Goal: Task Accomplishment & Management: Manage account settings

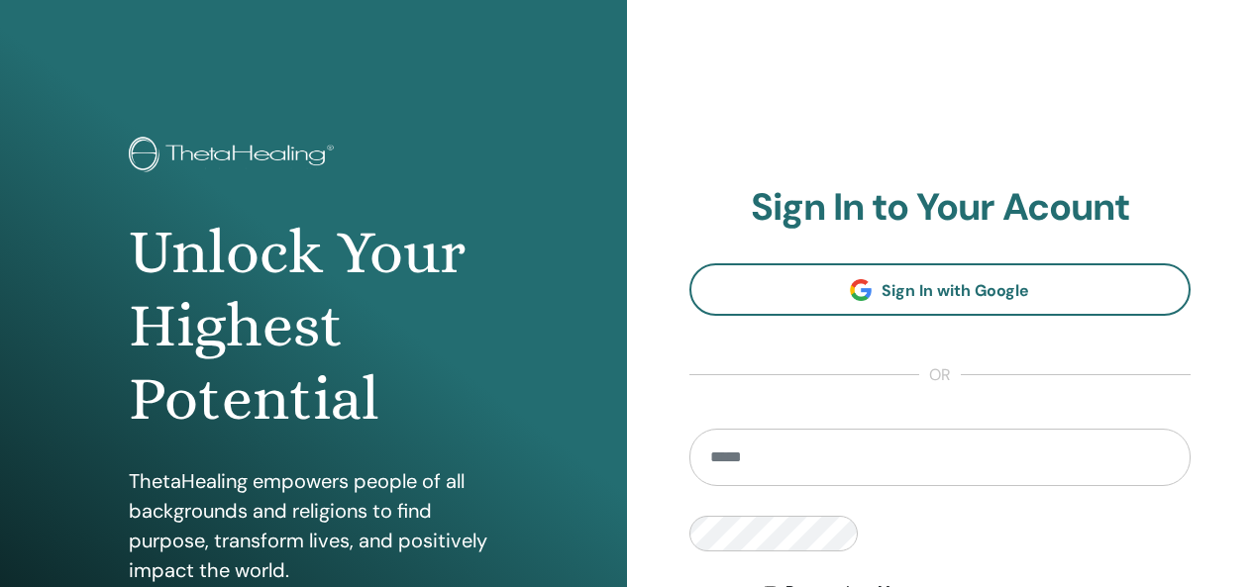
scroll to position [1286, 0]
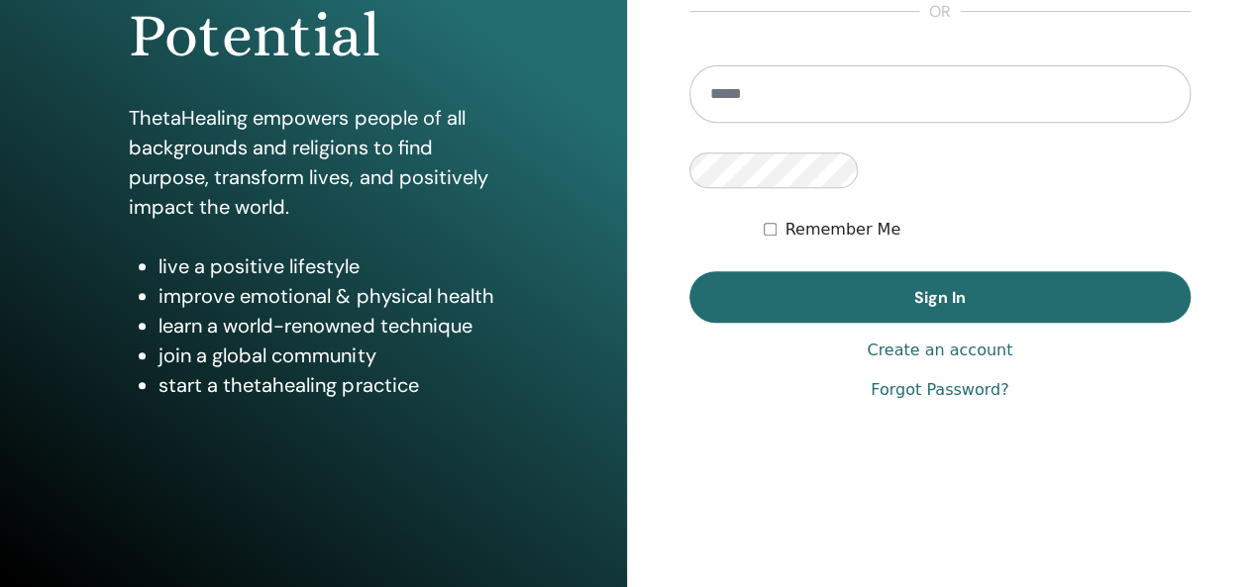
type input "**********"
click at [784, 242] on label "Remember Me" at bounding box center [842, 230] width 116 height 24
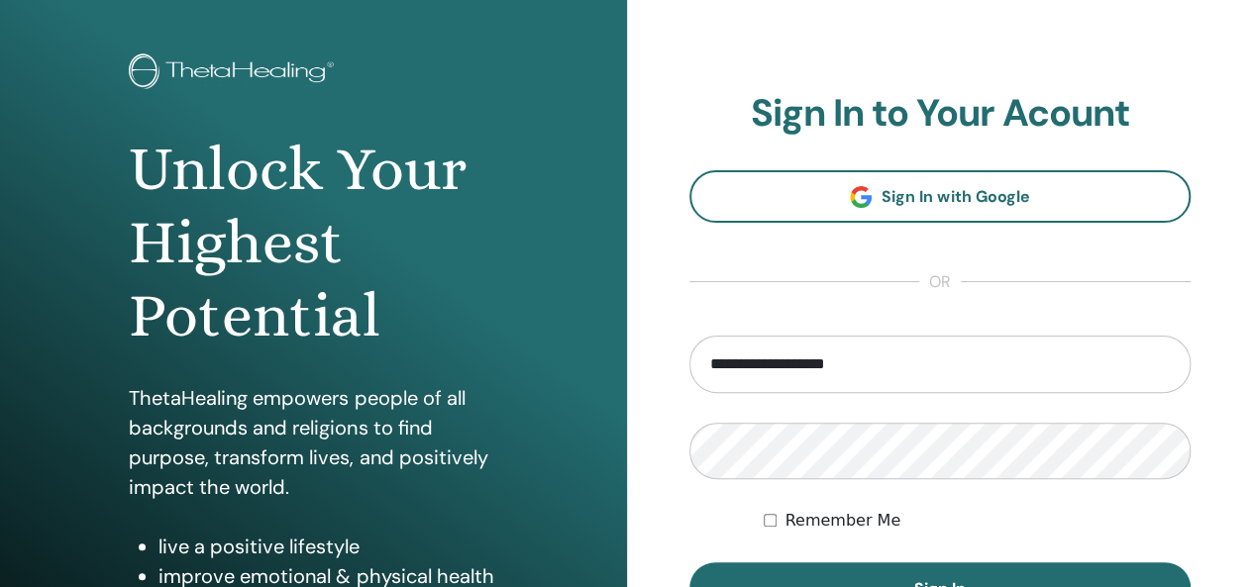
scroll to position [198, 0]
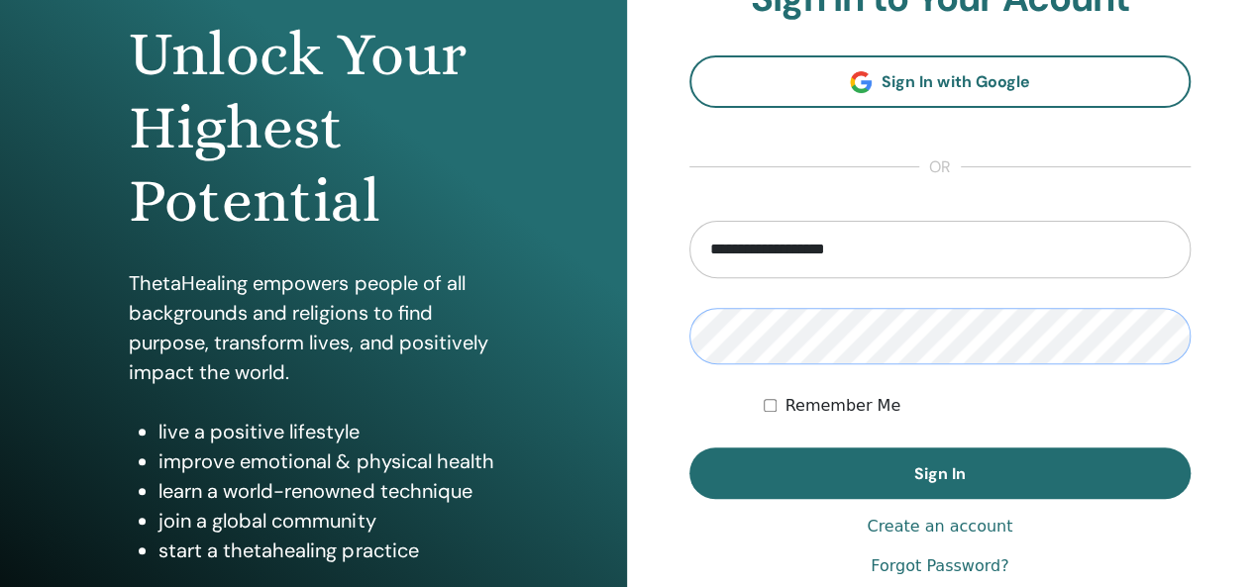
click at [689, 448] on button "Sign In" at bounding box center [940, 473] width 502 height 51
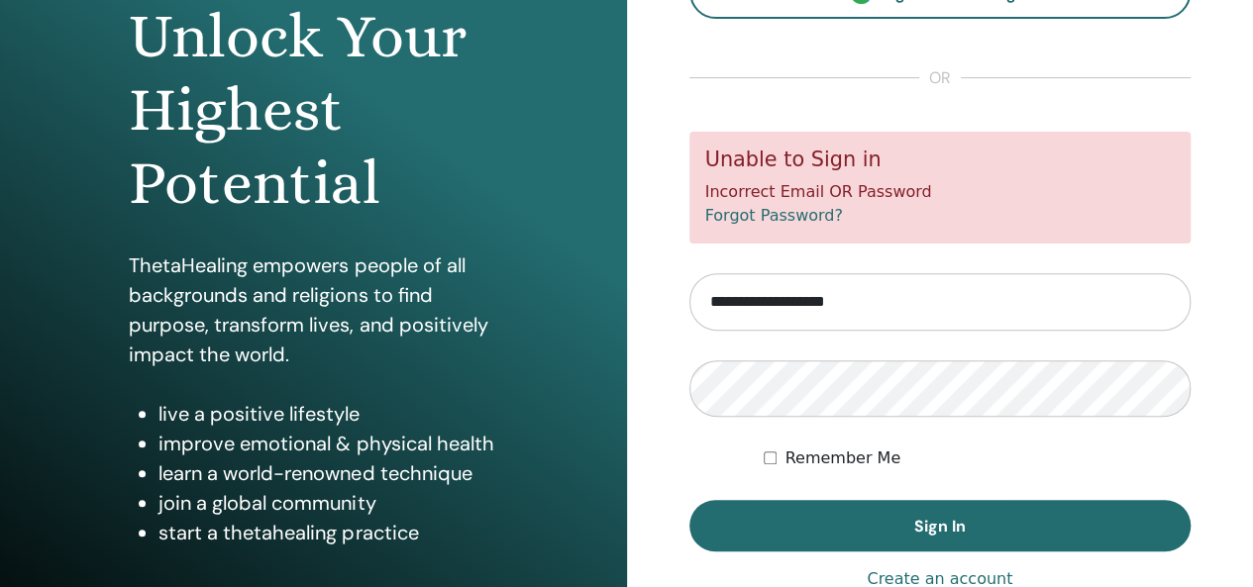
scroll to position [297, 0]
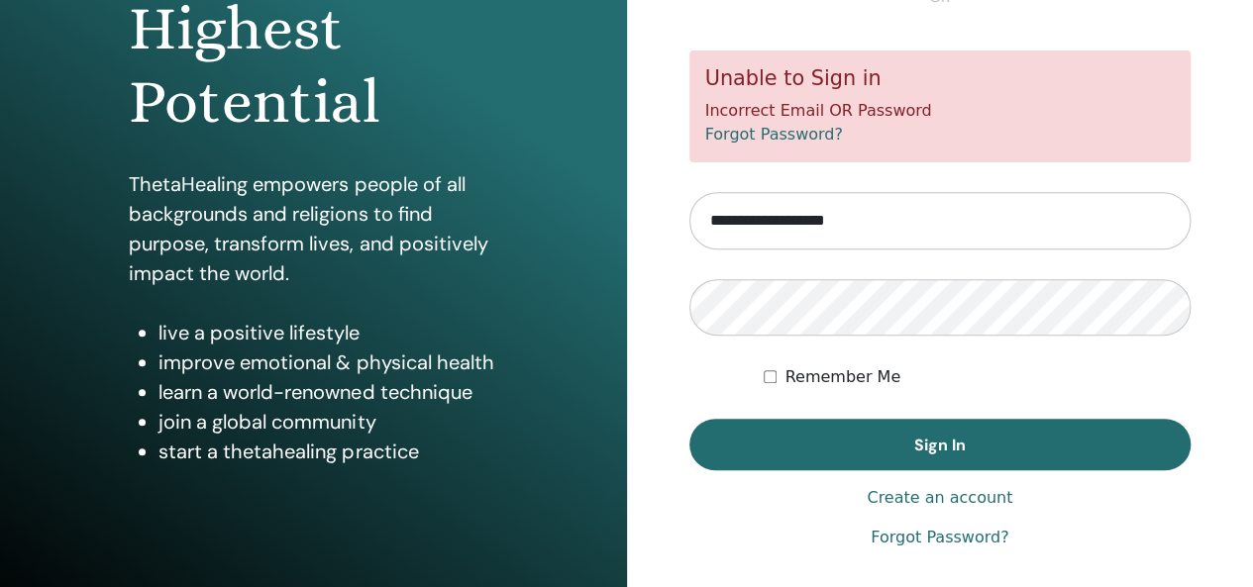
click at [758, 134] on link "Forgot Password?" at bounding box center [774, 134] width 138 height 19
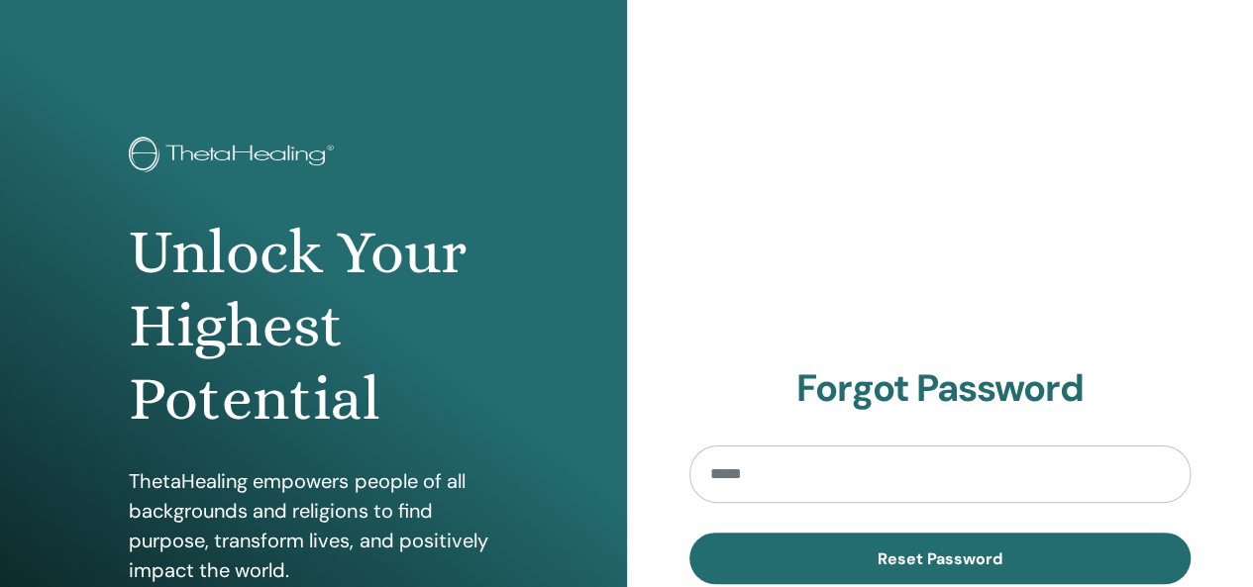
click at [766, 466] on input "email" at bounding box center [940, 474] width 502 height 57
type input "**********"
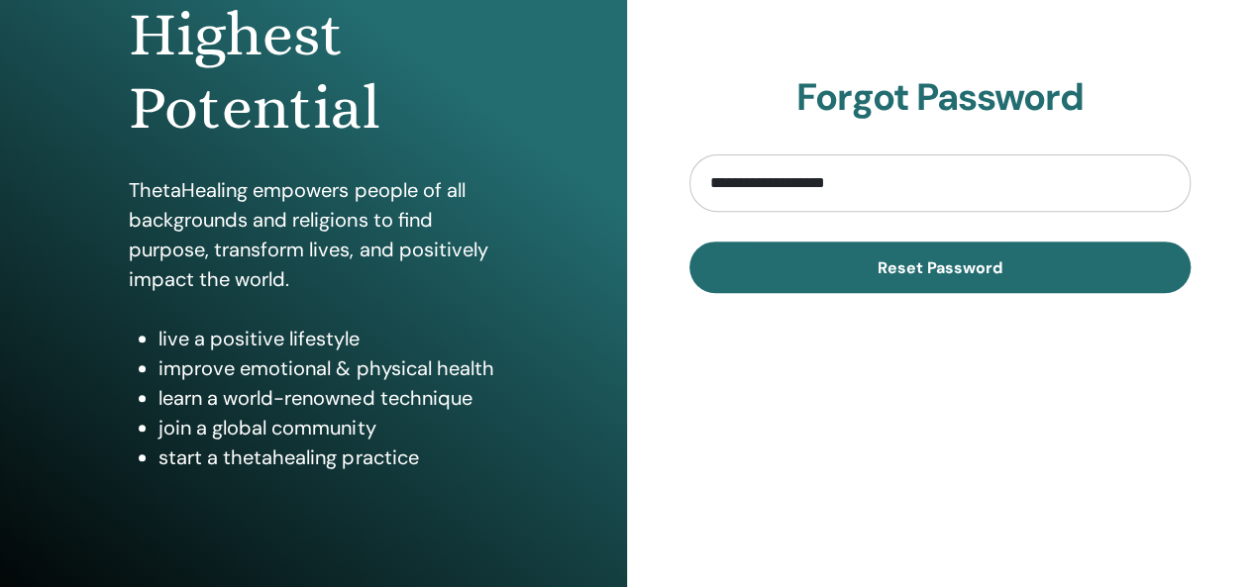
scroll to position [297, 0]
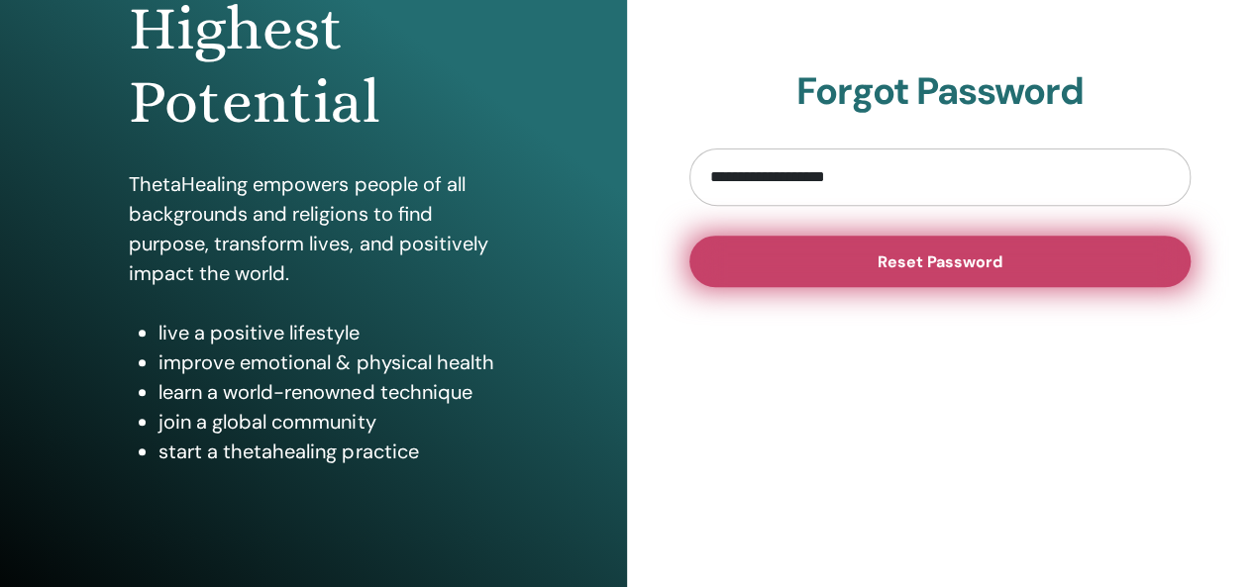
click at [830, 275] on button "Reset Password" at bounding box center [940, 261] width 502 height 51
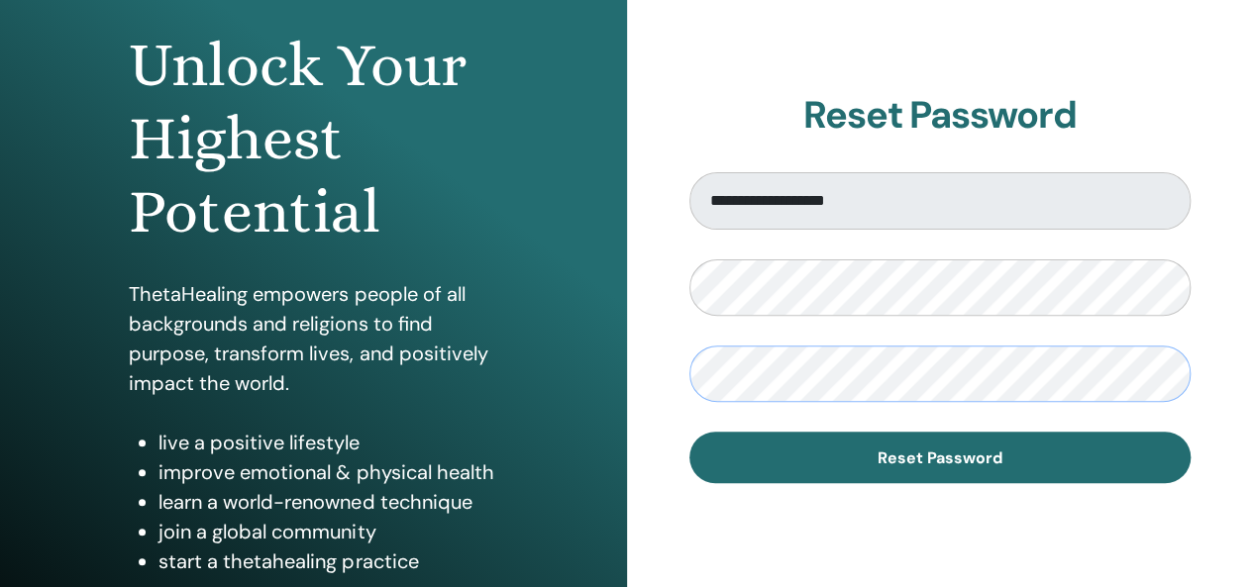
scroll to position [362, 0]
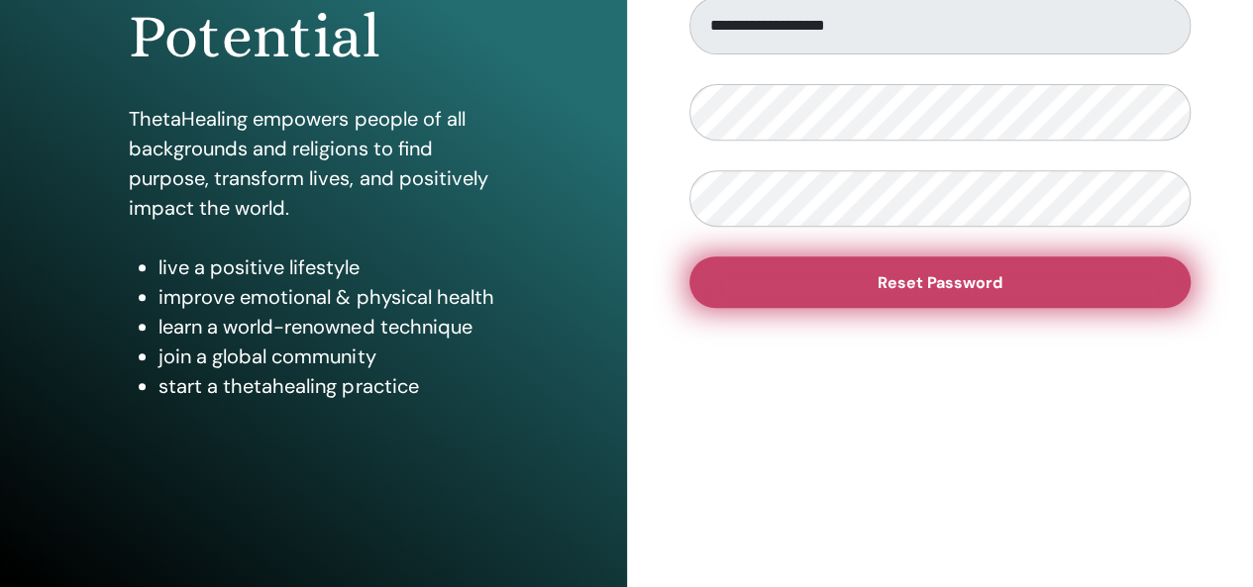
click at [792, 287] on button "Reset Password" at bounding box center [940, 281] width 502 height 51
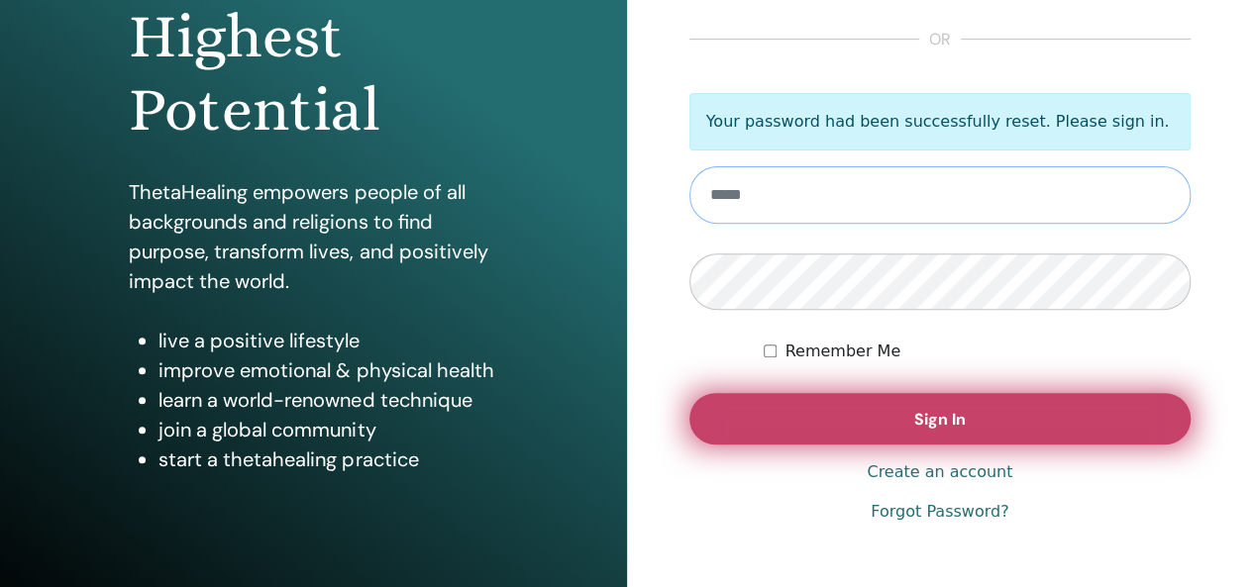
scroll to position [297, 0]
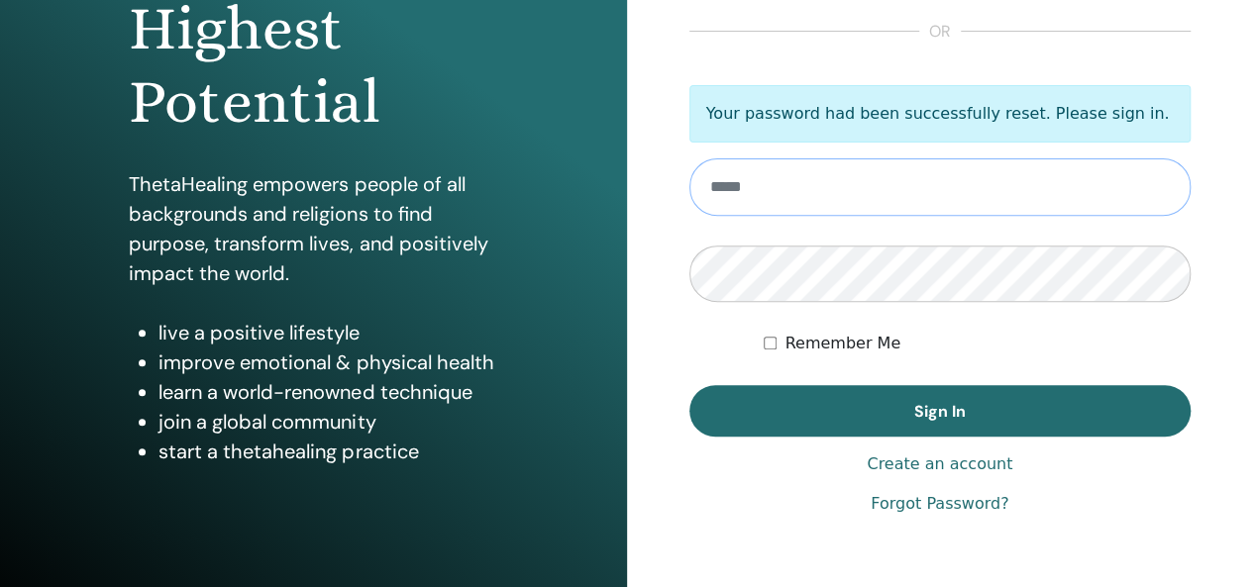
type input "**********"
click at [788, 346] on label "Remember Me" at bounding box center [842, 344] width 116 height 24
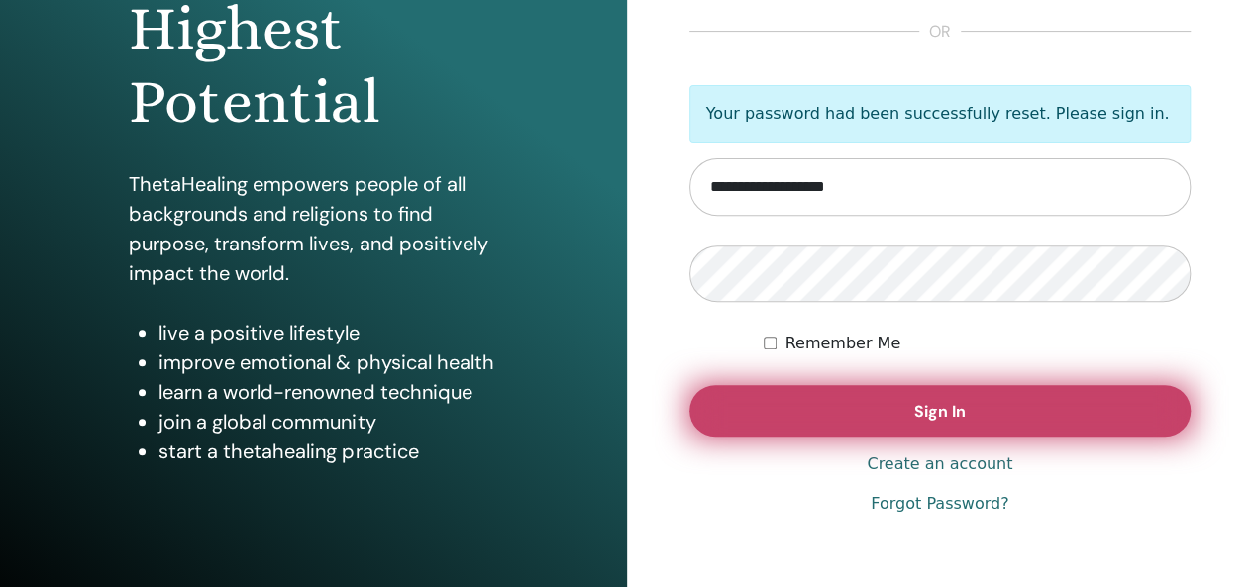
click at [798, 416] on button "Sign In" at bounding box center [940, 410] width 502 height 51
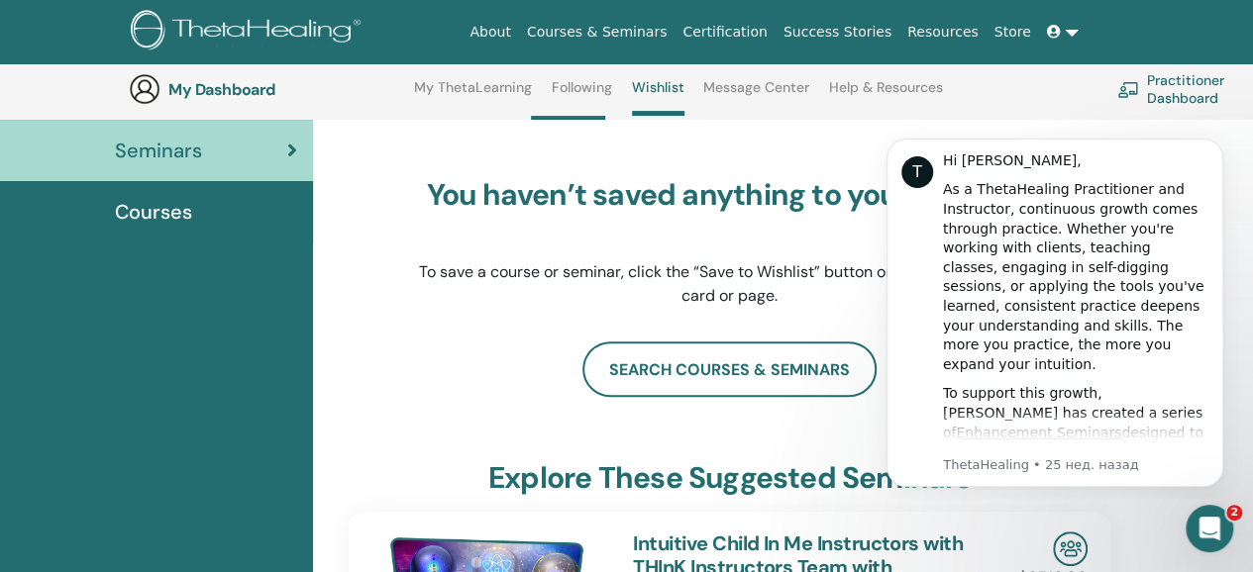
click at [146, 210] on span "Courses" at bounding box center [153, 212] width 77 height 30
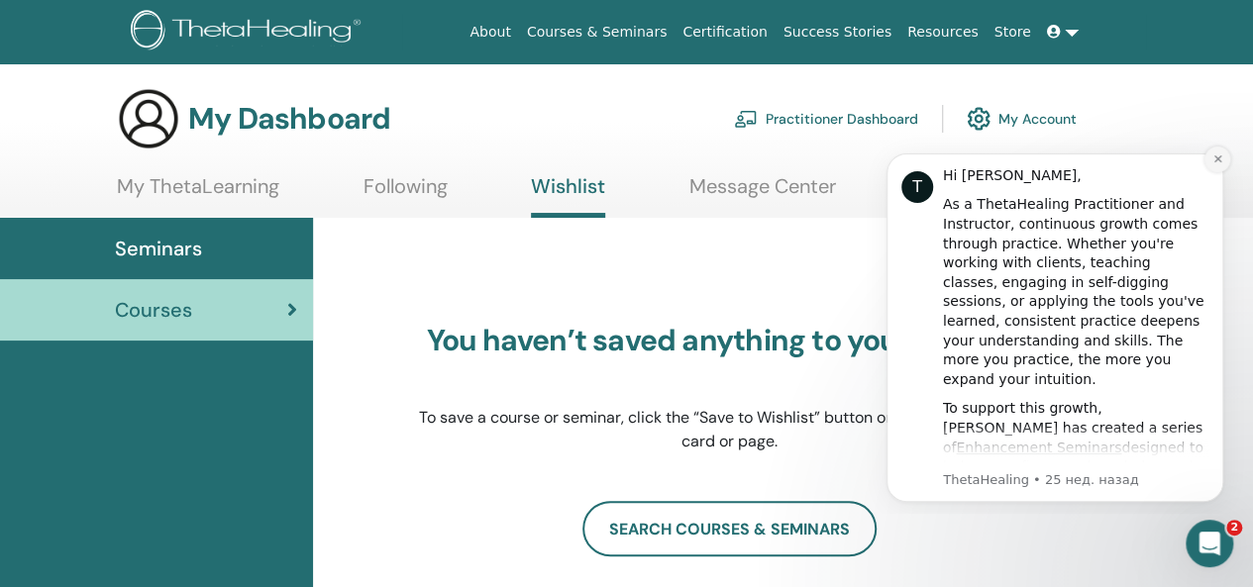
click at [1221, 156] on icon "Dismiss notification" at bounding box center [1217, 158] width 11 height 11
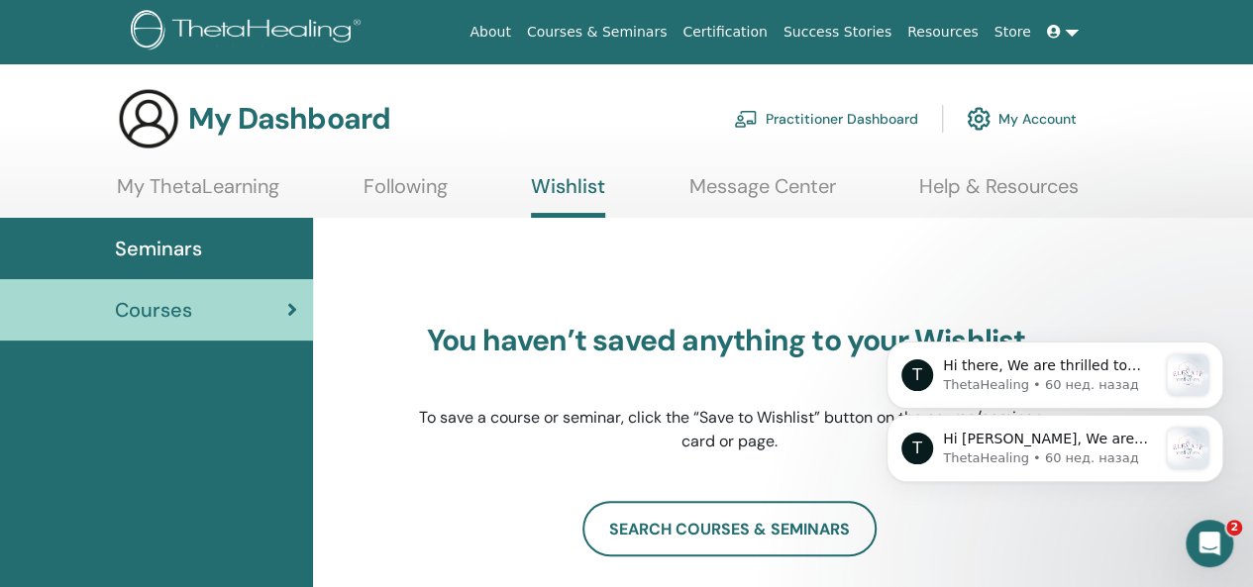
click at [1042, 118] on link "My Account" at bounding box center [1021, 119] width 110 height 44
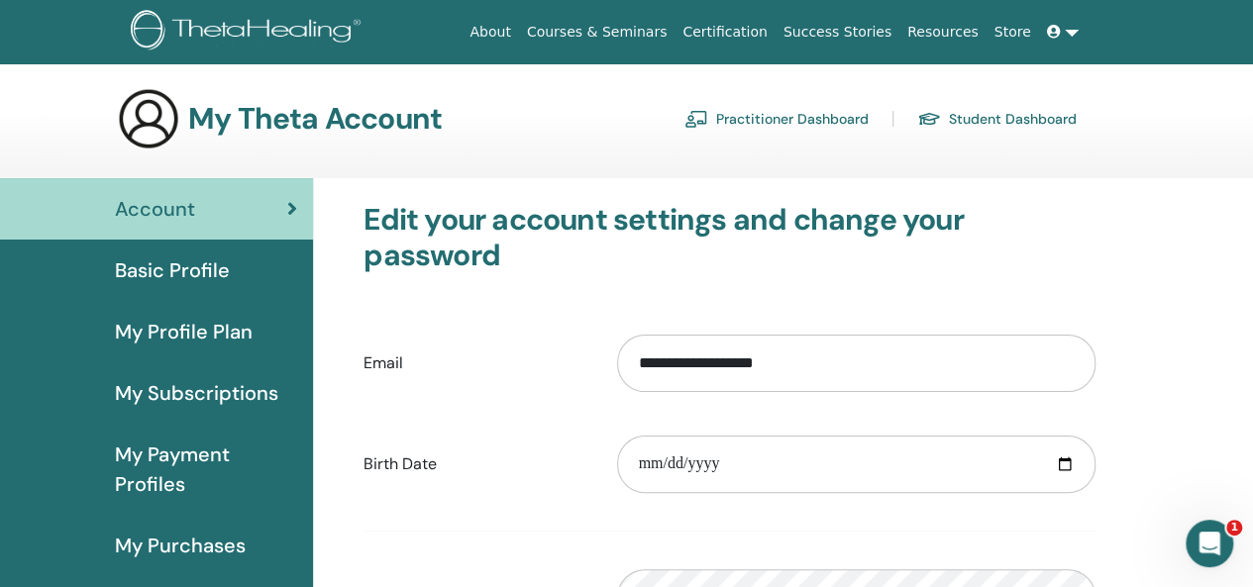
click at [166, 276] on span "Basic Profile" at bounding box center [172, 270] width 115 height 30
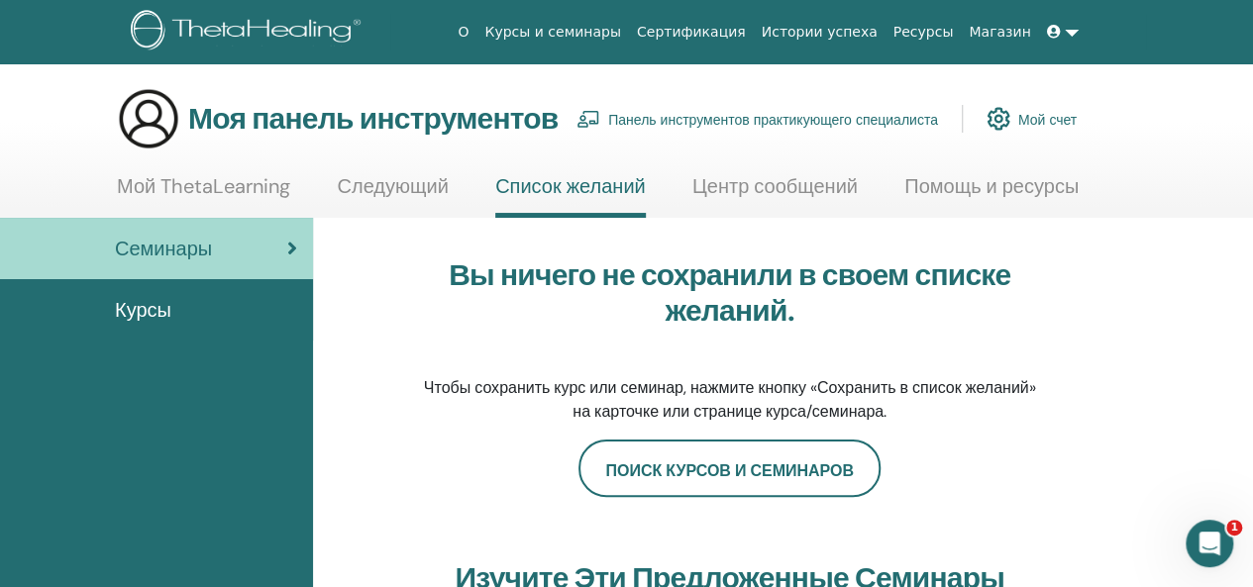
click at [140, 317] on font "Курсы" at bounding box center [143, 310] width 56 height 26
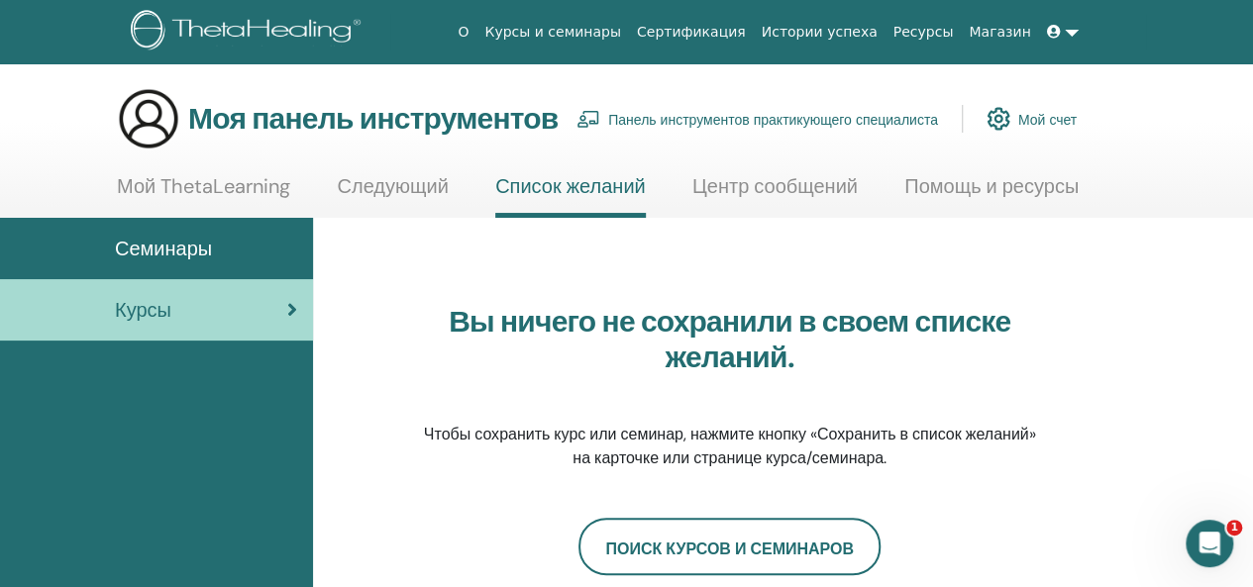
click at [194, 188] on font "Мой ThetaLearning" at bounding box center [203, 186] width 173 height 26
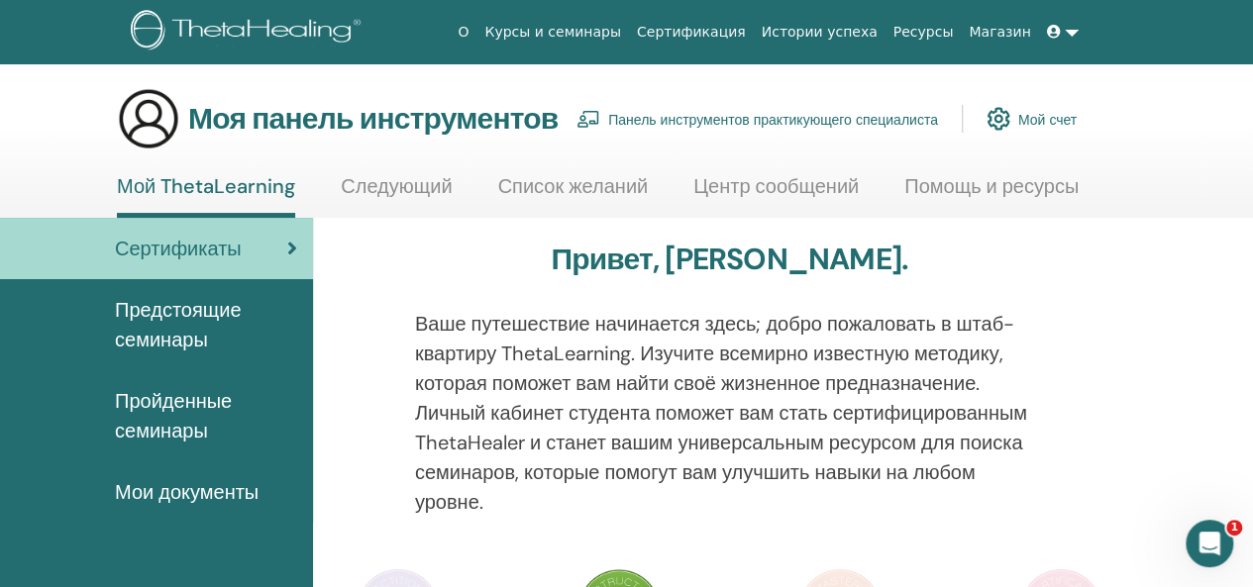
click at [209, 492] on font "Мои документы" at bounding box center [187, 492] width 144 height 26
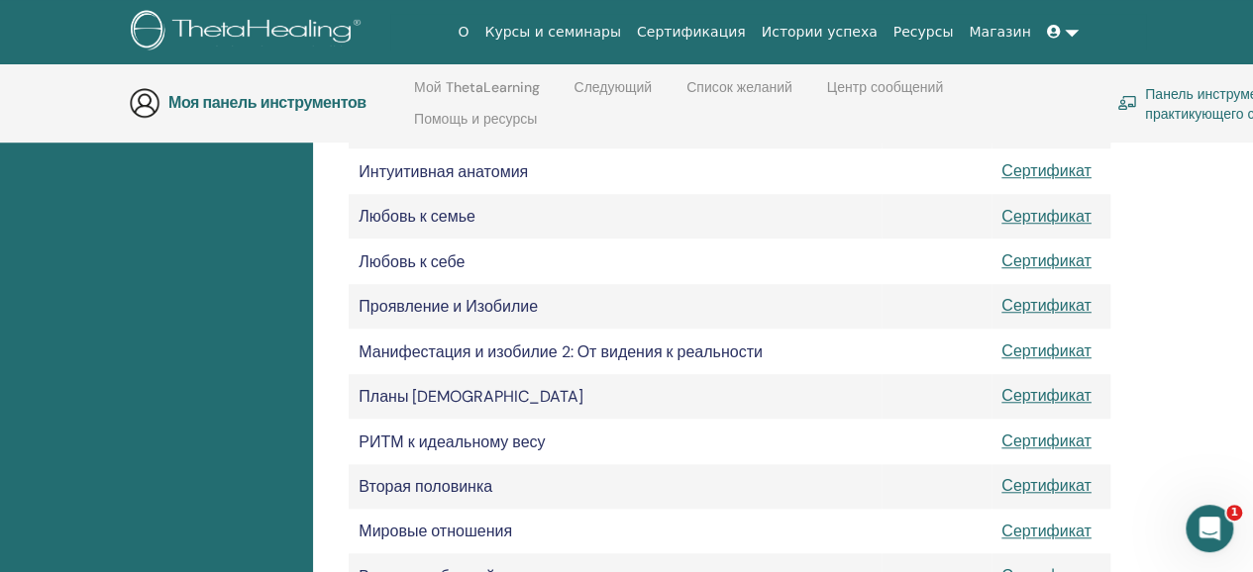
scroll to position [672, 0]
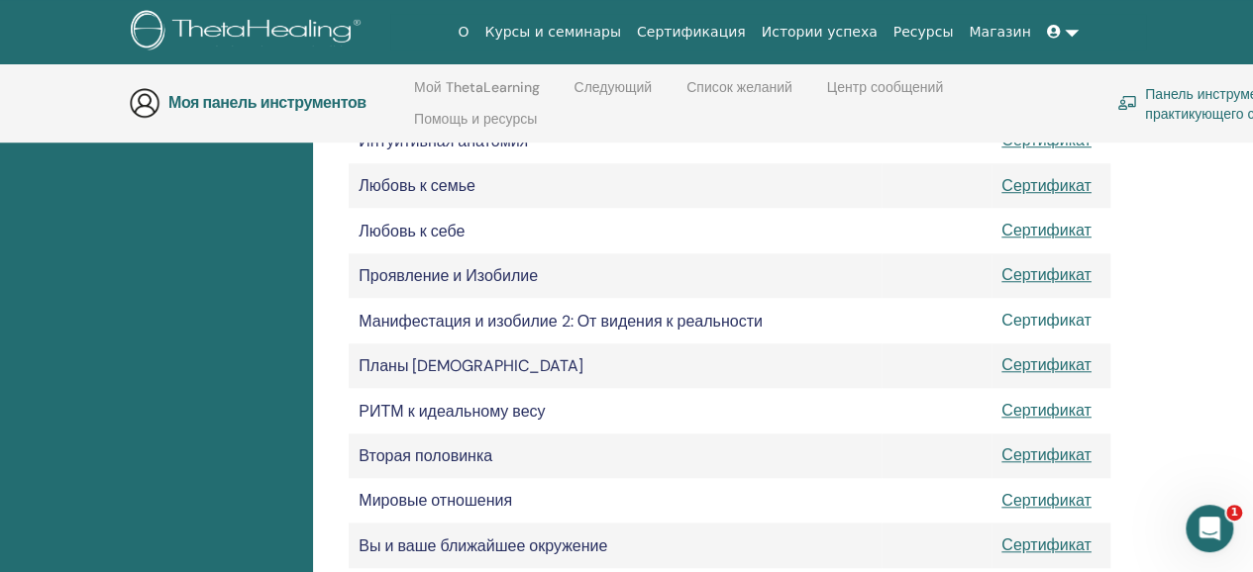
click at [1022, 328] on font "Сертификат" at bounding box center [1046, 320] width 90 height 21
